Goal: Information Seeking & Learning: Learn about a topic

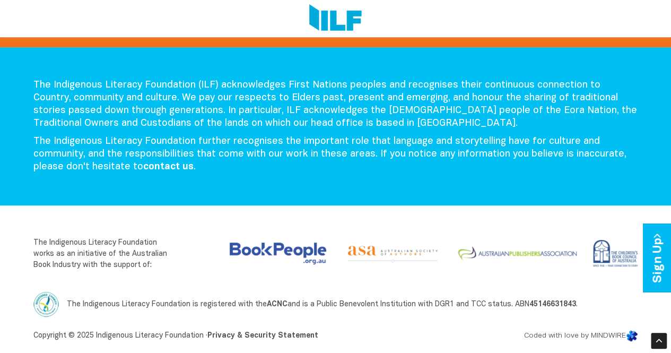
scroll to position [2243, 0]
click at [647, 261] on link "Sign Up" at bounding box center [658, 258] width 30 height 68
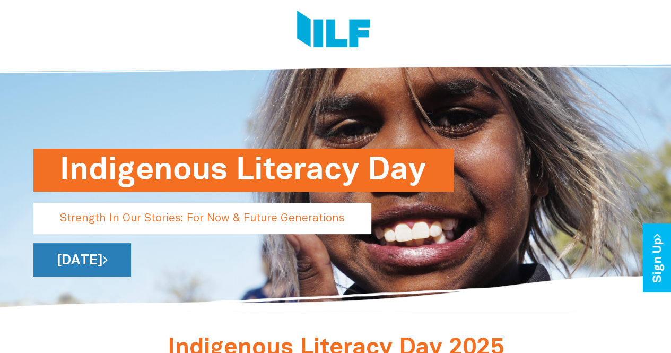
click at [131, 270] on link "[DATE]" at bounding box center [82, 259] width 98 height 33
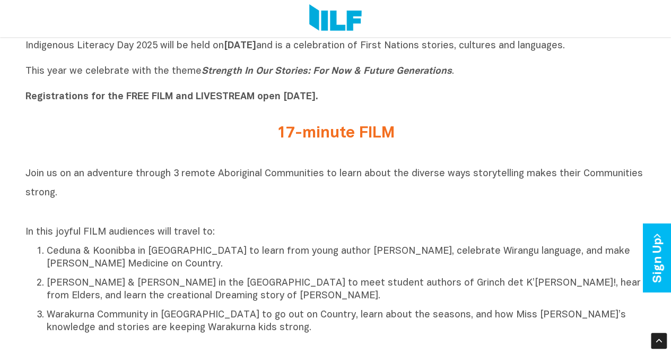
scroll to position [371, 0]
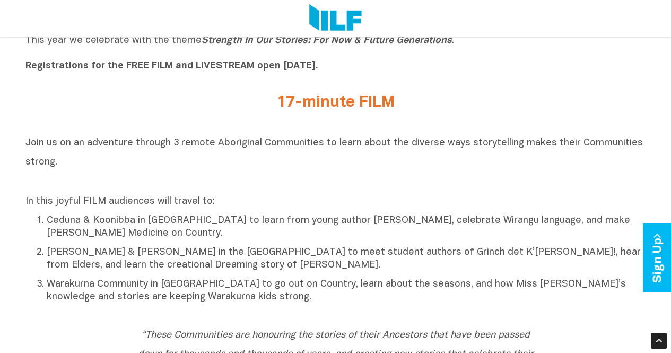
click at [350, 100] on h2 "17-minute FILM" at bounding box center [336, 103] width 398 height 18
click at [276, 201] on p "In this joyful FILM audiences will travel to:" at bounding box center [335, 201] width 621 height 13
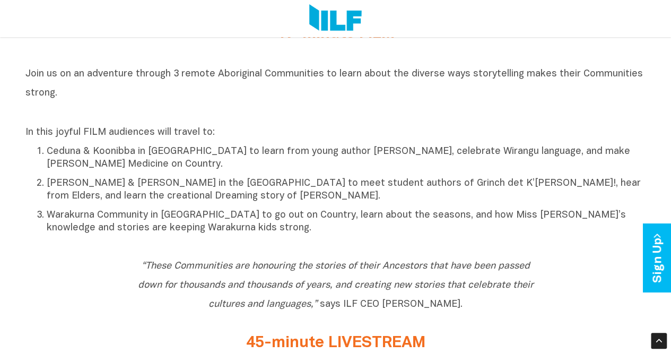
scroll to position [477, 0]
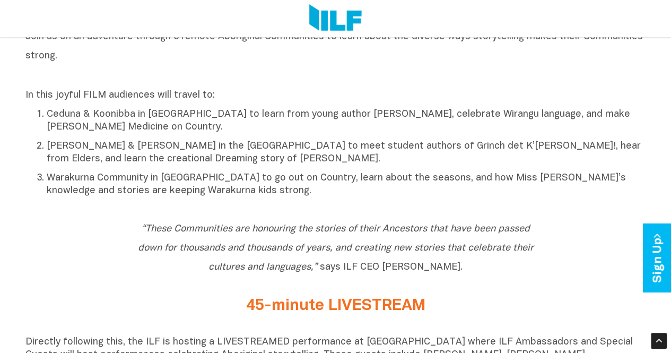
click at [302, 256] on icon "“These Communities are honouring the stories of their Ancestors that have been …" at bounding box center [336, 247] width 396 height 47
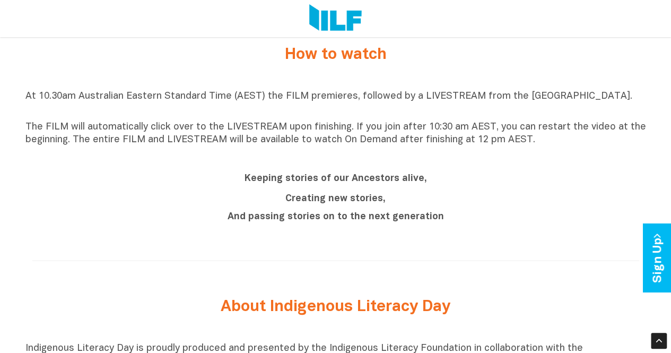
scroll to position [849, 0]
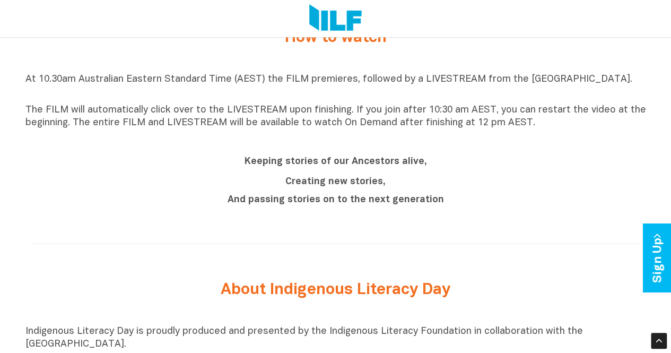
click at [349, 179] on div "Keeping stories of our Ancestors alive, Creating new stories, And passing stori…" at bounding box center [336, 178] width 398 height 55
click at [350, 204] on b "And passing stories on to the next generation" at bounding box center [336, 199] width 216 height 9
click at [347, 219] on div "Keeping stories of our Ancestors alive, Creating new stories, And passing stori…" at bounding box center [335, 181] width 621 height 76
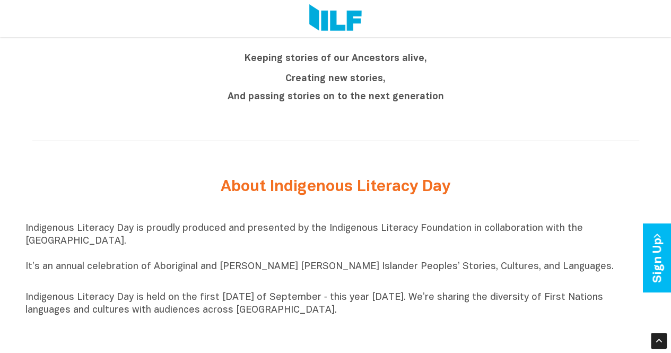
scroll to position [955, 0]
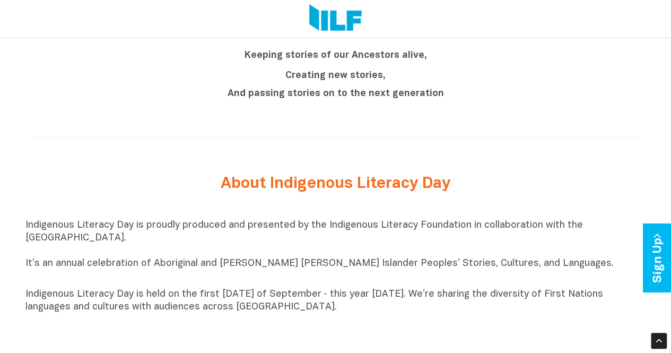
click at [372, 161] on div at bounding box center [335, 137] width 621 height 48
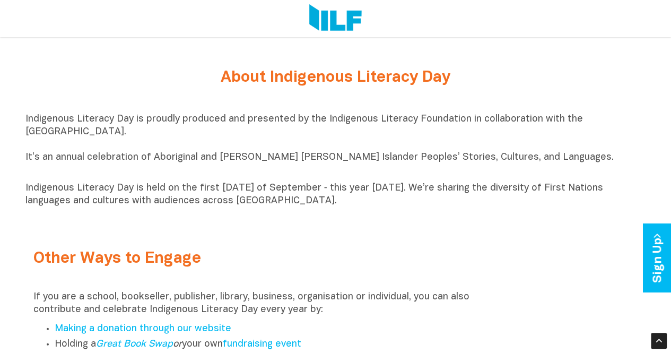
scroll to position [1061, 0]
click at [367, 176] on p "Indigenous Literacy Day is proudly produced and presented by the Indigenous Lit…" at bounding box center [335, 144] width 621 height 64
drag, startPoint x: 368, startPoint y: 158, endPoint x: 364, endPoint y: 179, distance: 21.5
click at [367, 161] on p "Indigenous Literacy Day is proudly produced and presented by the Indigenous Lit…" at bounding box center [335, 144] width 621 height 64
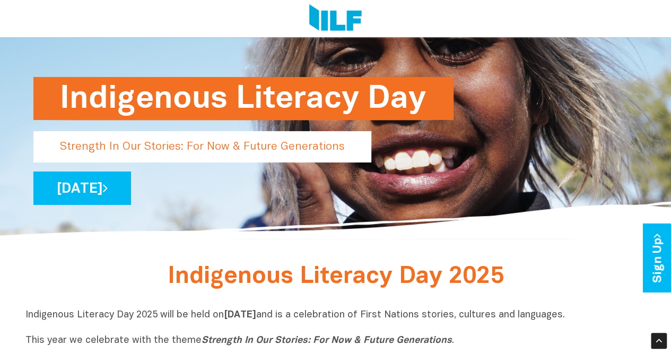
scroll to position [0, 0]
